Goal: Check status: Check status

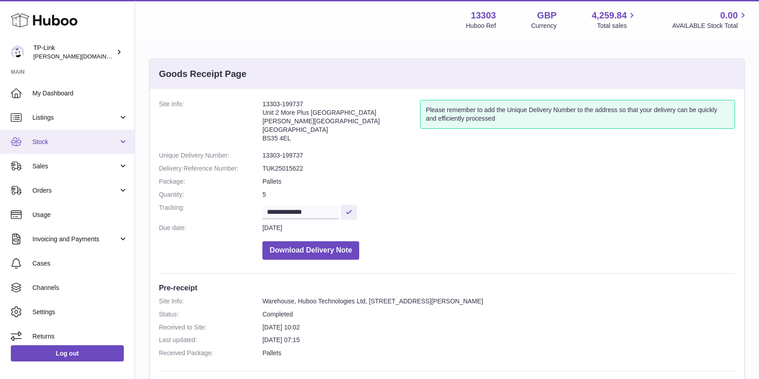
click at [55, 142] on span "Stock" at bounding box center [75, 142] width 86 height 9
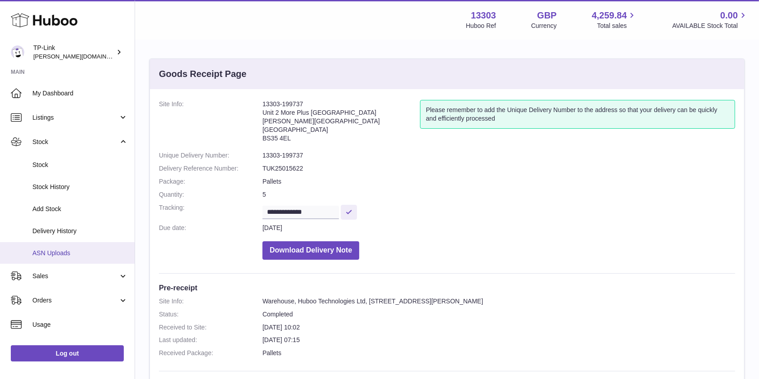
click at [55, 254] on span "ASN Uploads" at bounding box center [79, 253] width 95 height 9
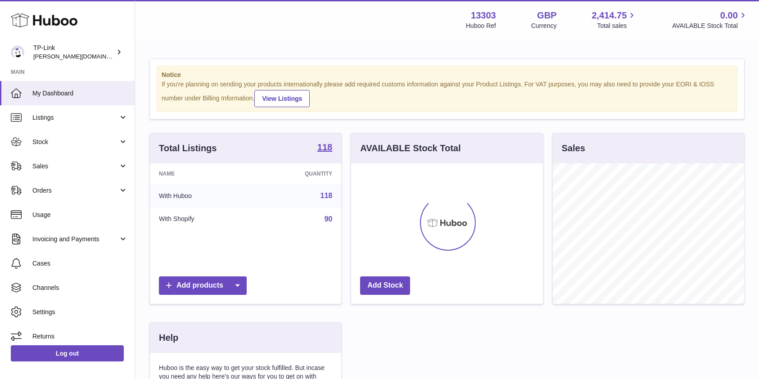
scroll to position [141, 191]
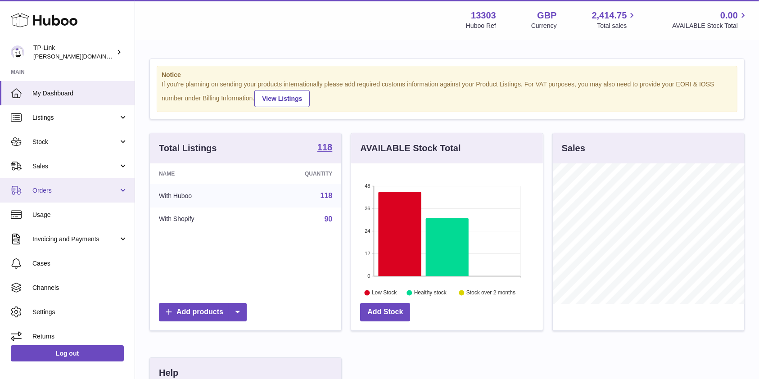
click at [53, 186] on span "Orders" at bounding box center [75, 190] width 86 height 9
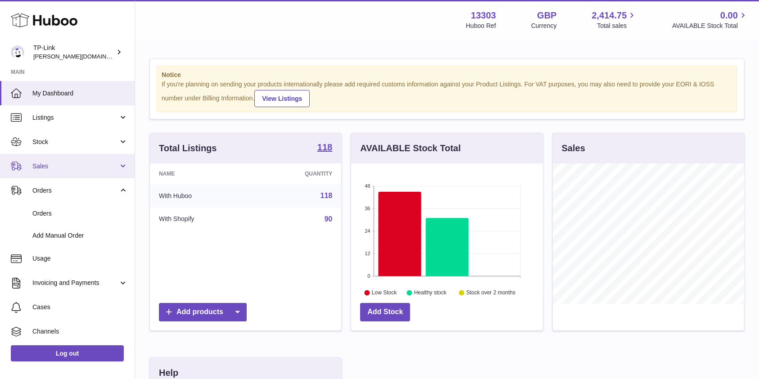
click at [63, 169] on span "Sales" at bounding box center [75, 166] width 86 height 9
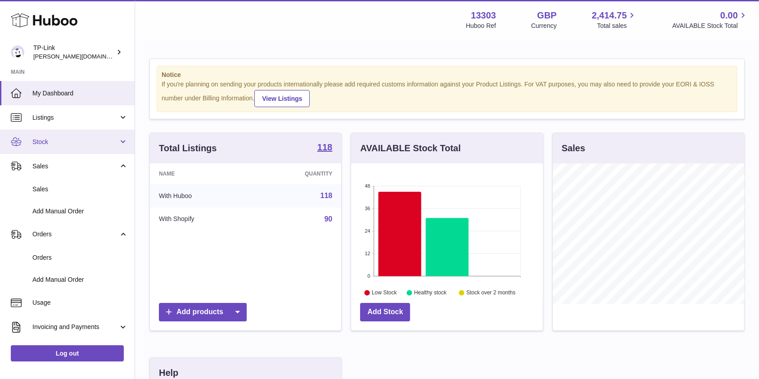
click at [74, 142] on span "Stock" at bounding box center [75, 142] width 86 height 9
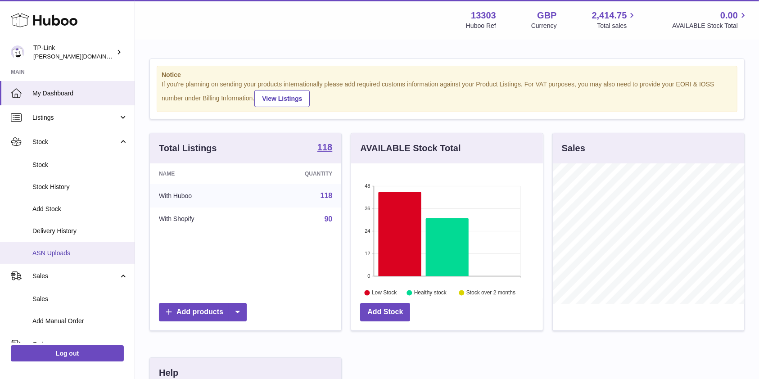
click at [65, 257] on span "ASN Uploads" at bounding box center [79, 253] width 95 height 9
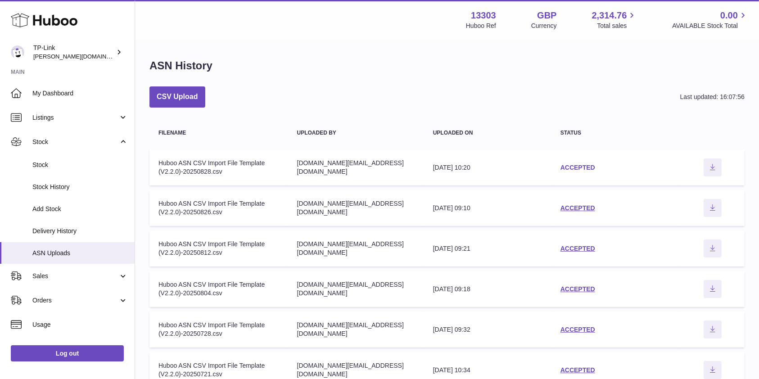
click at [587, 164] on link "ACCEPTED" at bounding box center [578, 167] width 35 height 7
